Goal: Navigation & Orientation: Find specific page/section

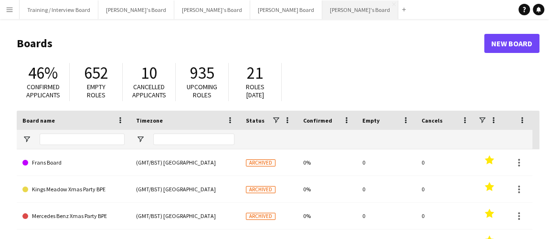
click at [322, 9] on button "[PERSON_NAME]'s Board Close" at bounding box center [360, 9] width 76 height 19
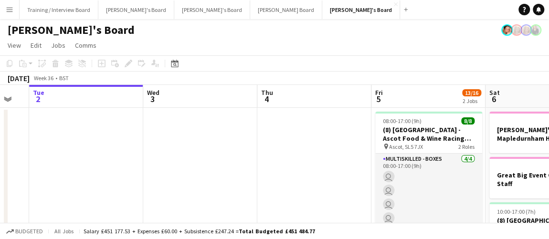
scroll to position [0, 320]
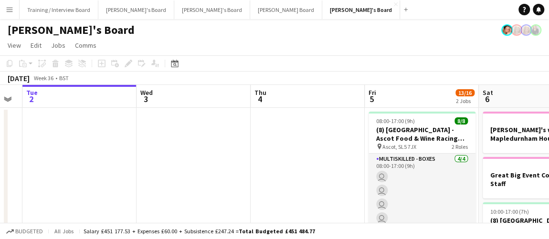
drag, startPoint x: 336, startPoint y: 166, endPoint x: 244, endPoint y: 157, distance: 92.0
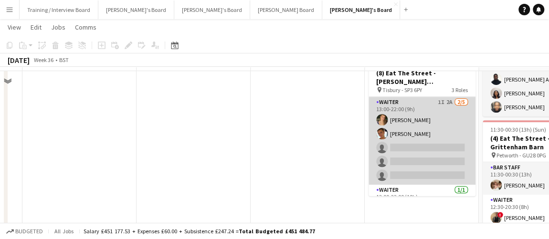
scroll to position [182, 0]
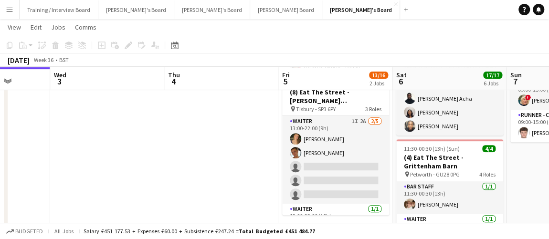
drag, startPoint x: 332, startPoint y: 159, endPoint x: 273, endPoint y: 154, distance: 58.9
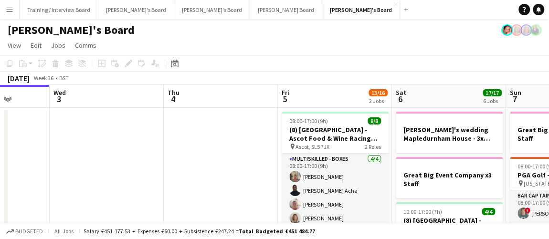
scroll to position [0, 0]
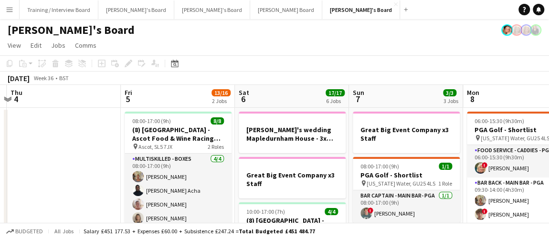
drag, startPoint x: 244, startPoint y: 147, endPoint x: 91, endPoint y: 121, distance: 155.3
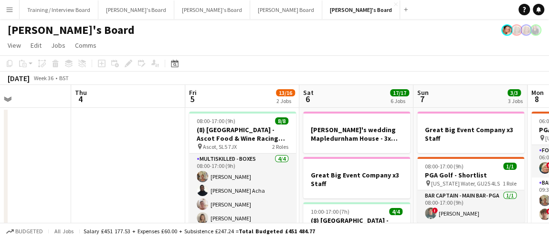
scroll to position [0, 230]
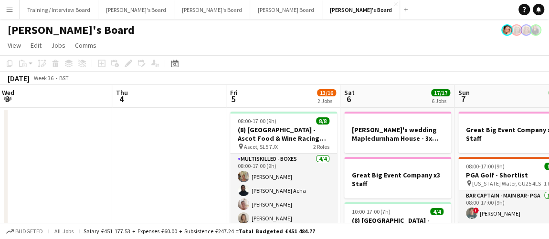
drag, startPoint x: 107, startPoint y: 159, endPoint x: 244, endPoint y: 230, distance: 154.5
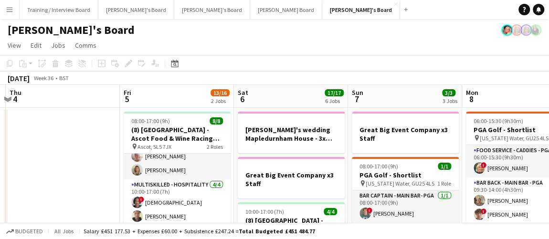
scroll to position [0, 357]
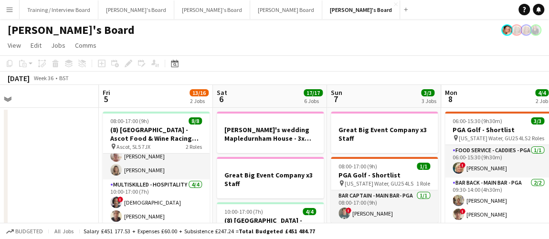
drag, startPoint x: 502, startPoint y: 197, endPoint x: 375, endPoint y: 182, distance: 128.3
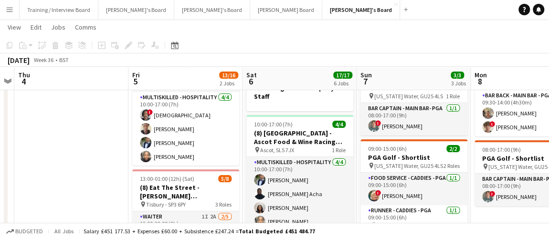
scroll to position [0, 345]
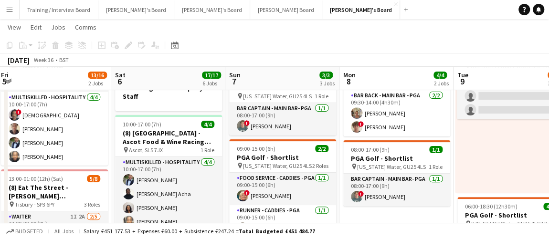
drag, startPoint x: 440, startPoint y: 187, endPoint x: 338, endPoint y: 169, distance: 103.2
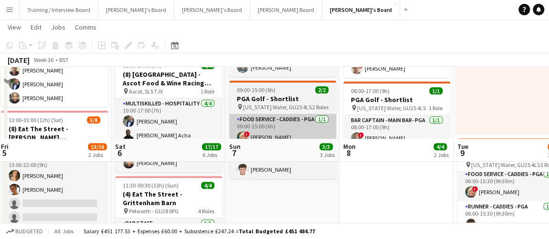
scroll to position [130, 0]
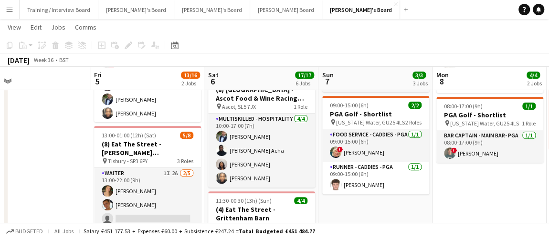
drag, startPoint x: 312, startPoint y: 166, endPoint x: 344, endPoint y: 169, distance: 32.1
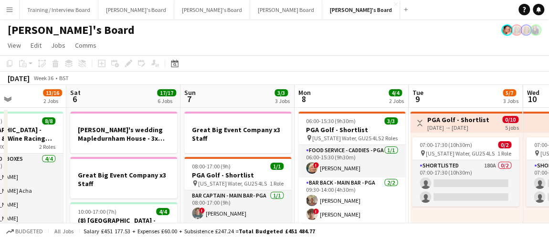
scroll to position [0, 316]
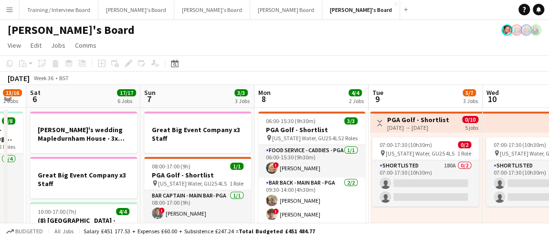
drag, startPoint x: 260, startPoint y: 162, endPoint x: 96, endPoint y: 165, distance: 164.1
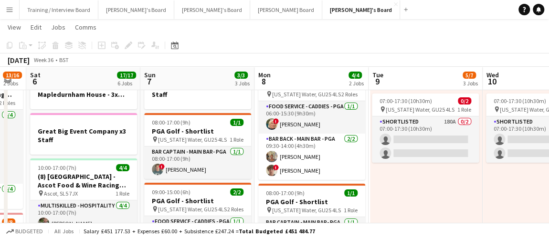
scroll to position [0, 342]
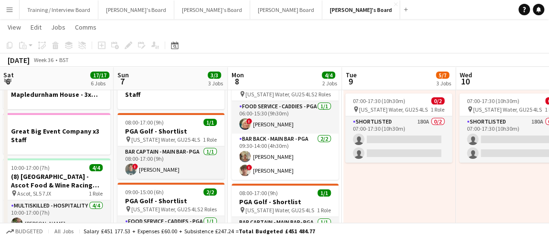
drag, startPoint x: 375, startPoint y: 201, endPoint x: 361, endPoint y: 202, distance: 13.8
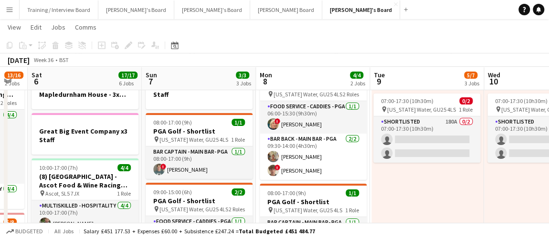
scroll to position [0, 301]
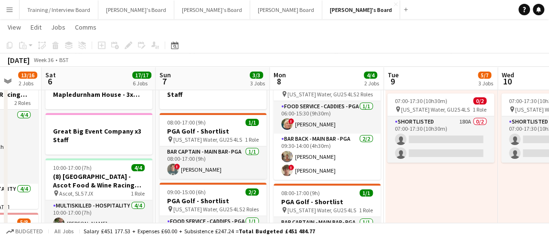
drag, startPoint x: 371, startPoint y: 201, endPoint x: 408, endPoint y: 196, distance: 37.6
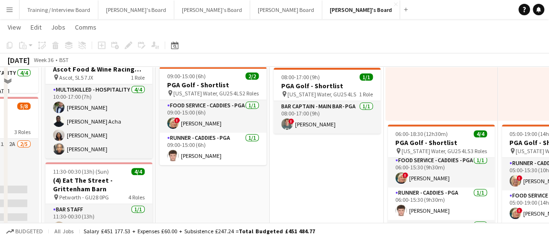
scroll to position [173, 0]
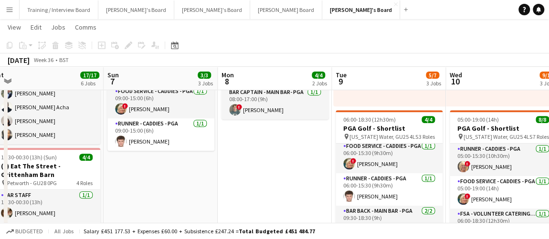
drag, startPoint x: 375, startPoint y: 179, endPoint x: 303, endPoint y: 184, distance: 71.7
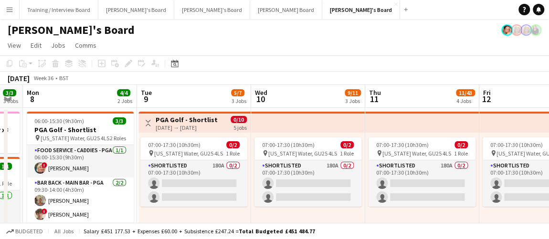
scroll to position [0, 321]
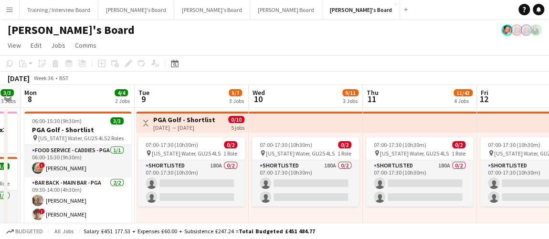
drag, startPoint x: 411, startPoint y: 202, endPoint x: 253, endPoint y: 192, distance: 158.2
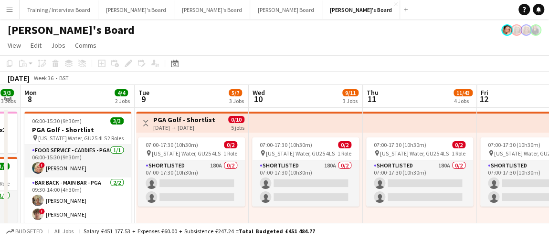
scroll to position [0, 191]
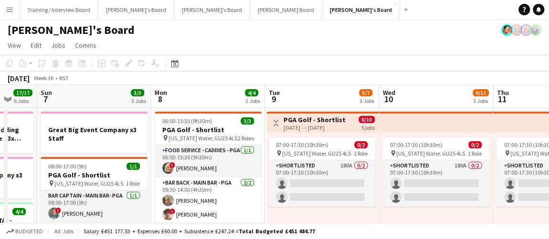
drag, startPoint x: 284, startPoint y: 187, endPoint x: 365, endPoint y: 189, distance: 81.1
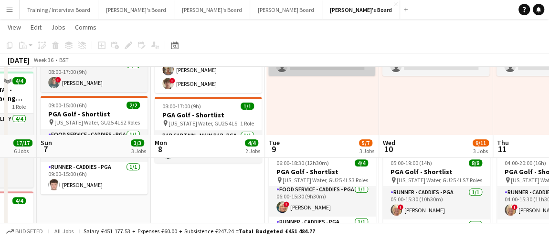
scroll to position [260, 0]
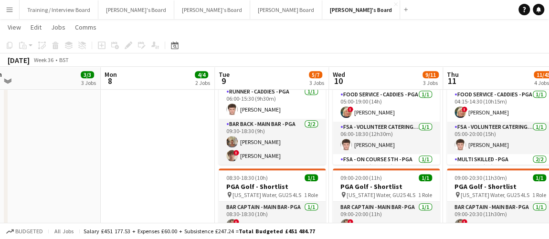
drag, startPoint x: 362, startPoint y: 188, endPoint x: 311, endPoint y: 187, distance: 51.0
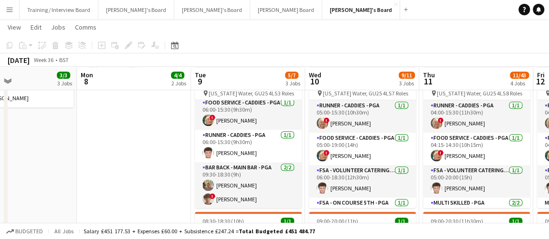
scroll to position [0, 273]
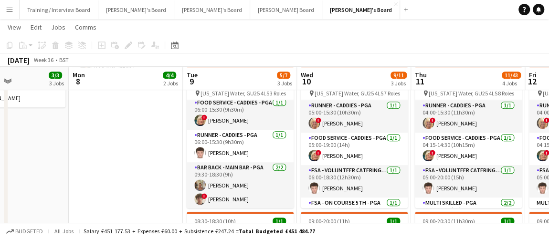
drag, startPoint x: 313, startPoint y: 188, endPoint x: 282, endPoint y: 186, distance: 30.7
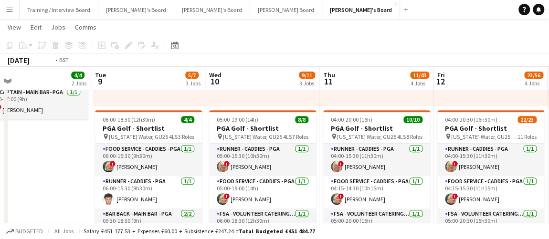
drag, startPoint x: 371, startPoint y: 173, endPoint x: 276, endPoint y: 173, distance: 95.4
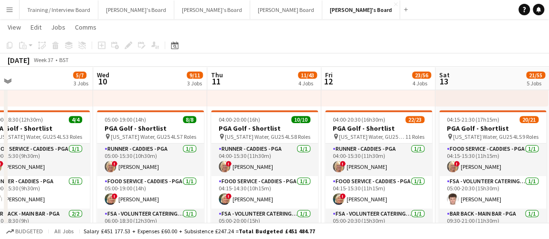
drag, startPoint x: 373, startPoint y: 176, endPoint x: 333, endPoint y: 175, distance: 39.1
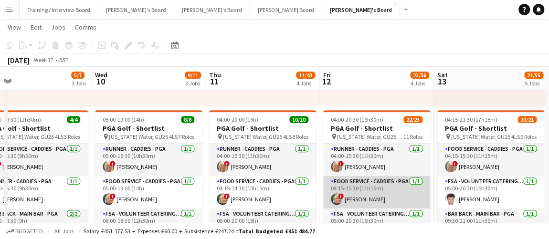
drag, startPoint x: 358, startPoint y: 146, endPoint x: 327, endPoint y: 176, distance: 42.5
